Goal: Browse casually: Explore the website without a specific task or goal

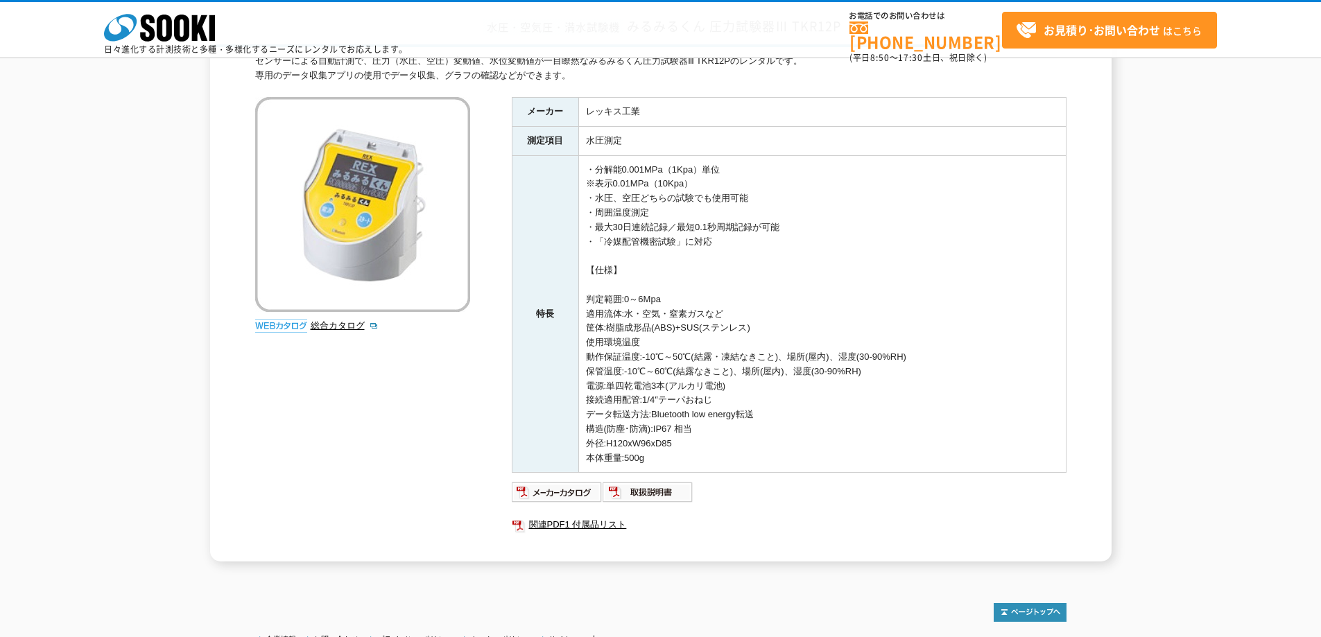
scroll to position [233, 0]
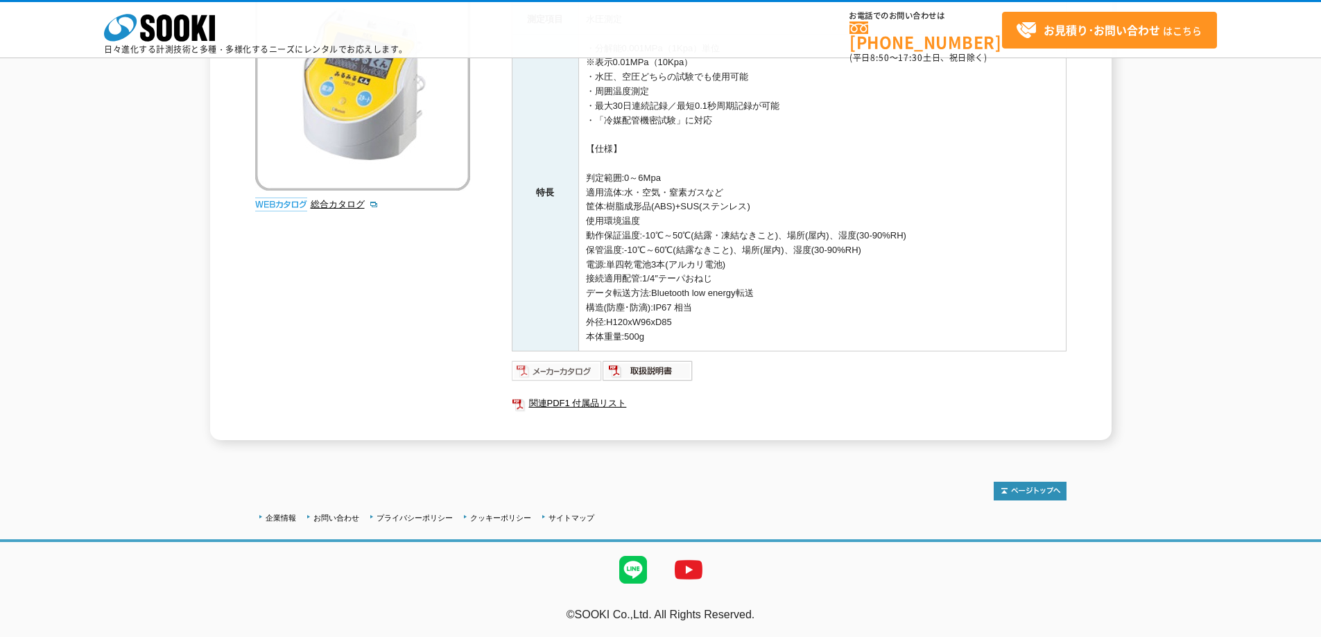
click at [553, 379] on img at bounding box center [557, 371] width 91 height 22
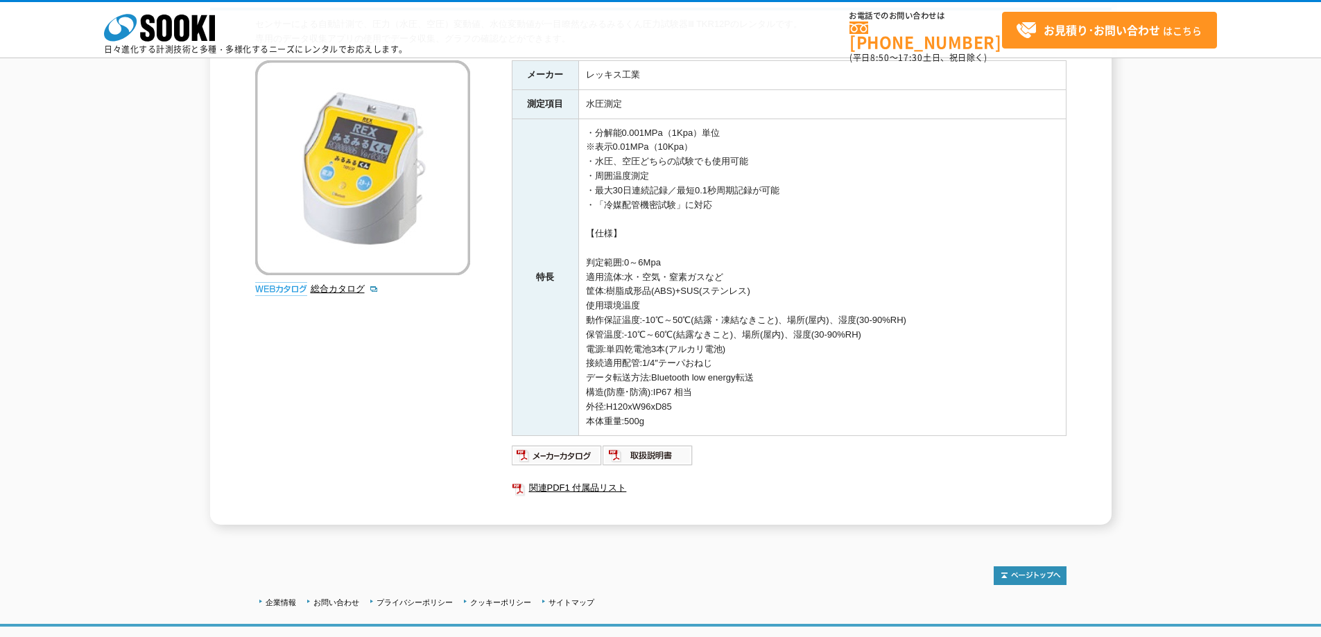
scroll to position [116, 0]
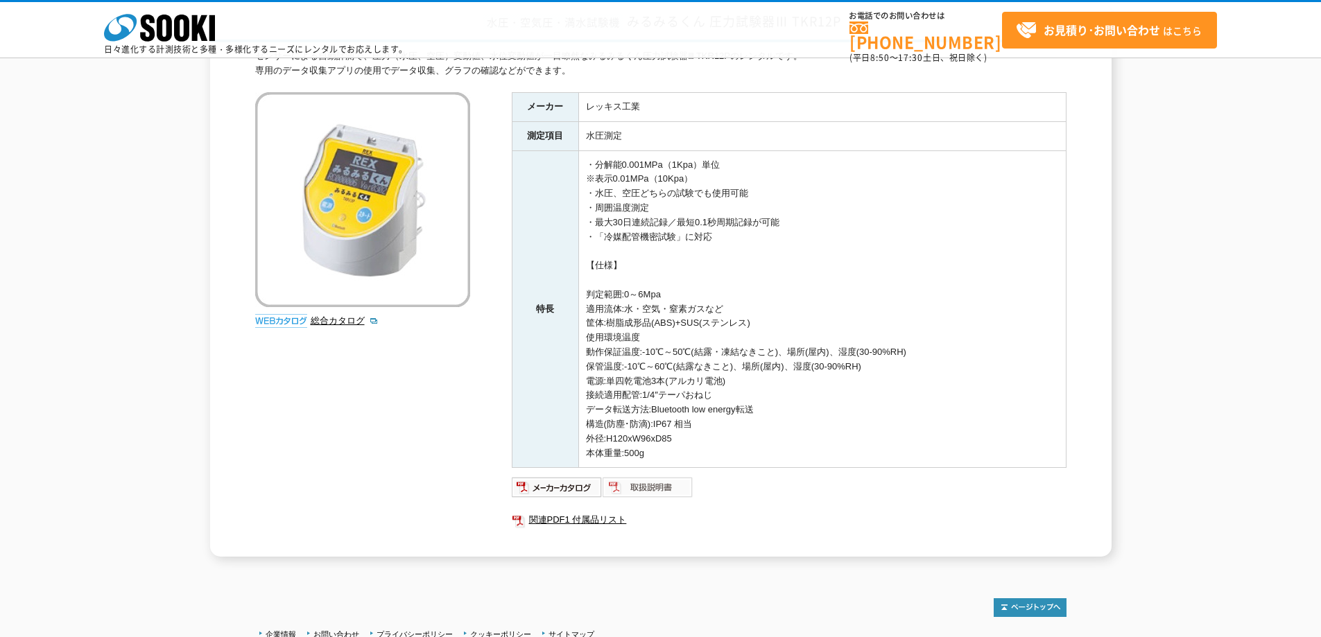
click at [659, 488] on img at bounding box center [648, 487] width 91 height 22
click at [550, 482] on img at bounding box center [557, 487] width 91 height 22
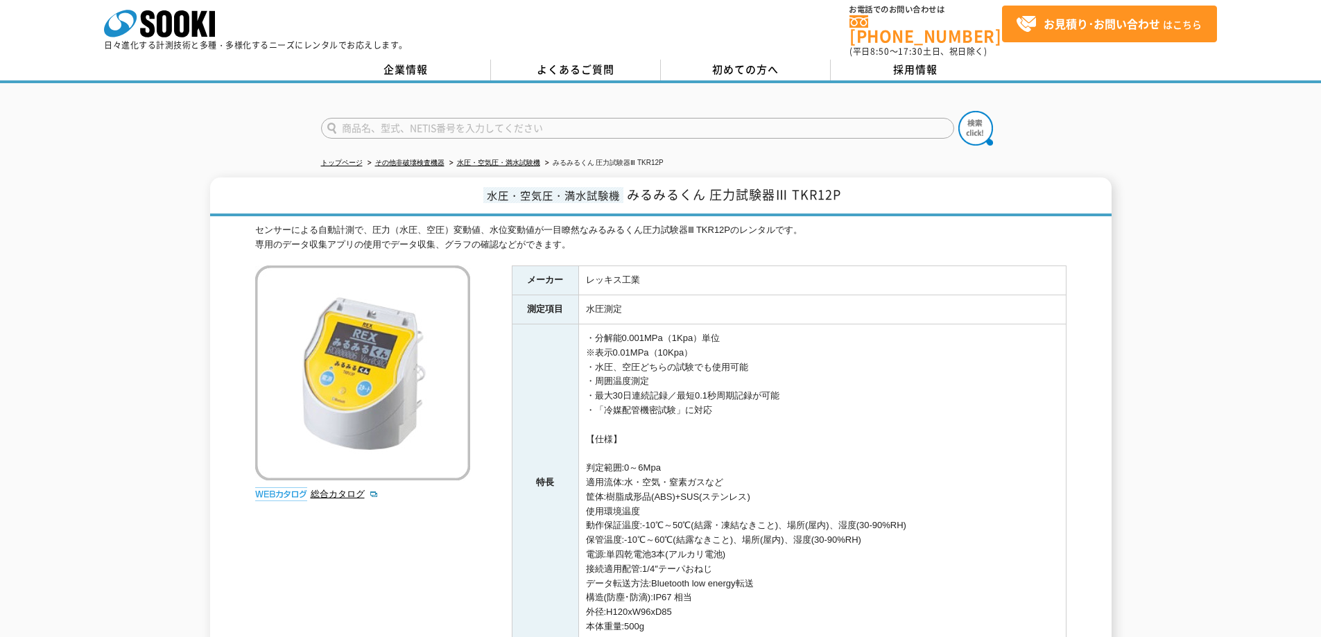
scroll to position [2, 0]
